Goal: Check status: Check status

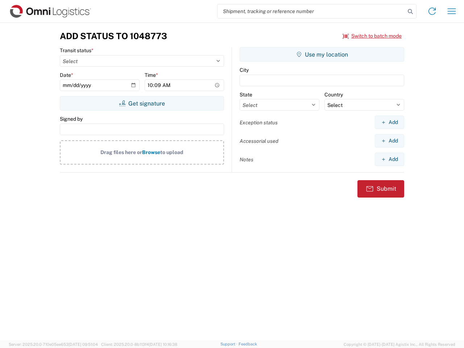
click at [311, 11] on input "search" at bounding box center [311, 11] width 188 height 14
click at [410, 12] on icon at bounding box center [410, 12] width 10 height 10
click at [432, 11] on icon at bounding box center [432, 11] width 12 height 12
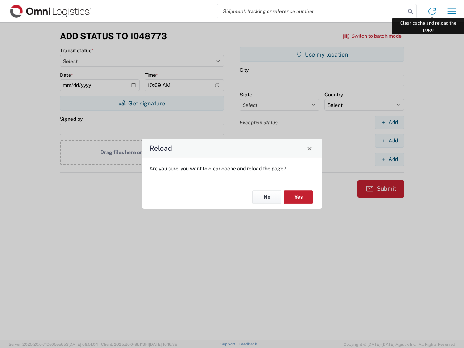
click at [451, 11] on div "Reload Are you sure, you want to clear cache and reload the page? No Yes" at bounding box center [232, 174] width 464 height 348
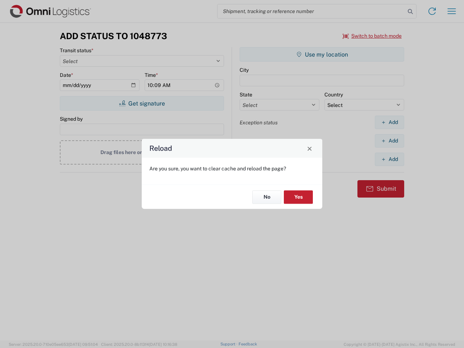
click at [372, 36] on div "Reload Are you sure, you want to clear cache and reload the page? No Yes" at bounding box center [232, 174] width 464 height 348
click at [142, 103] on div "Reload Are you sure, you want to clear cache and reload the page? No Yes" at bounding box center [232, 174] width 464 height 348
click at [322, 54] on div "Reload Are you sure, you want to clear cache and reload the page? No Yes" at bounding box center [232, 174] width 464 height 348
click at [389, 122] on div "Reload Are you sure, you want to clear cache and reload the page? No Yes" at bounding box center [232, 174] width 464 height 348
click at [389, 141] on div "Reload Are you sure, you want to clear cache and reload the page? No Yes" at bounding box center [232, 174] width 464 height 348
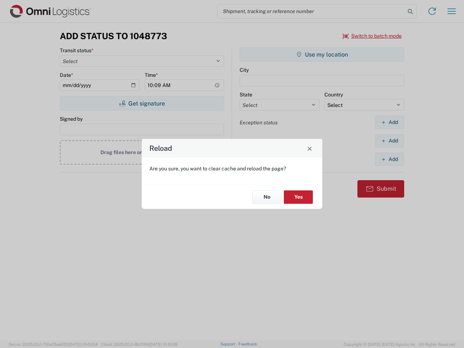
click at [389, 159] on div "Reload Are you sure, you want to clear cache and reload the page? No Yes" at bounding box center [232, 174] width 464 height 348
